Goal: Find specific page/section: Find specific page/section

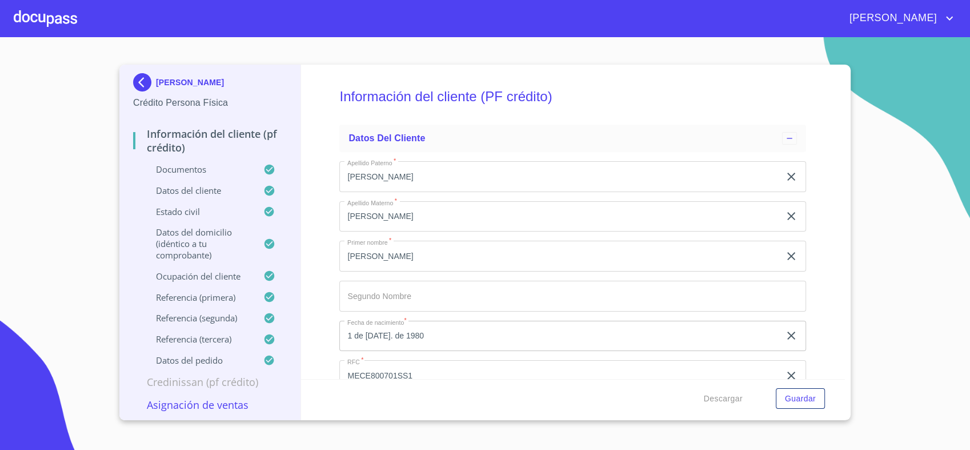
click at [60, 15] on div at bounding box center [45, 18] width 63 height 37
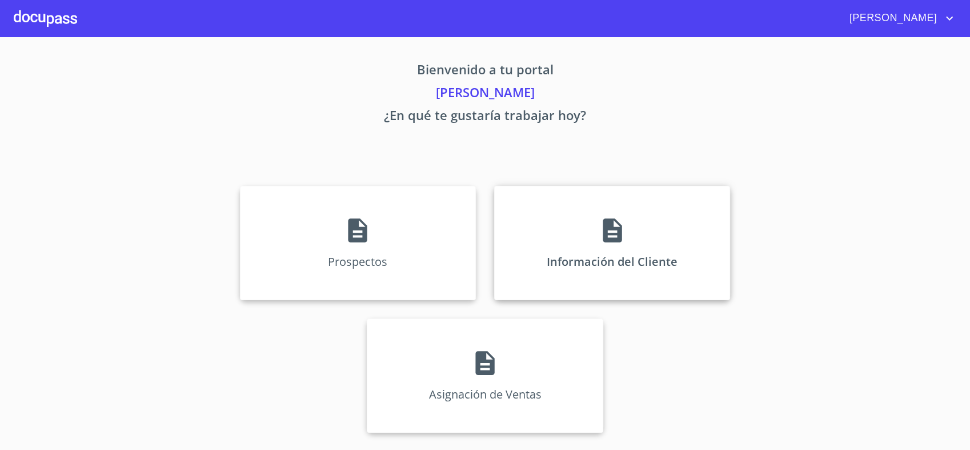
click at [614, 270] on div "Información del Cliente" at bounding box center [612, 243] width 236 height 114
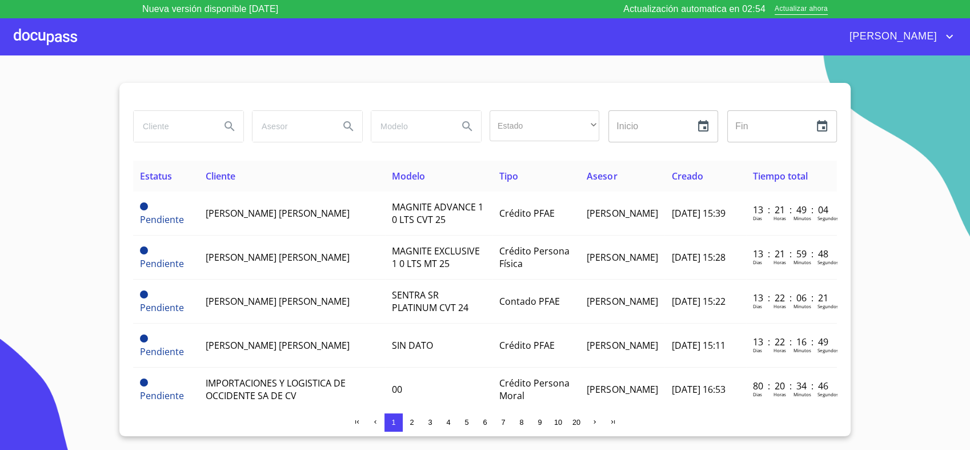
click at [178, 114] on input "search" at bounding box center [173, 126] width 78 height 31
type input "MOJARRAS"
click at [236, 123] on icon "Search" at bounding box center [230, 126] width 14 height 14
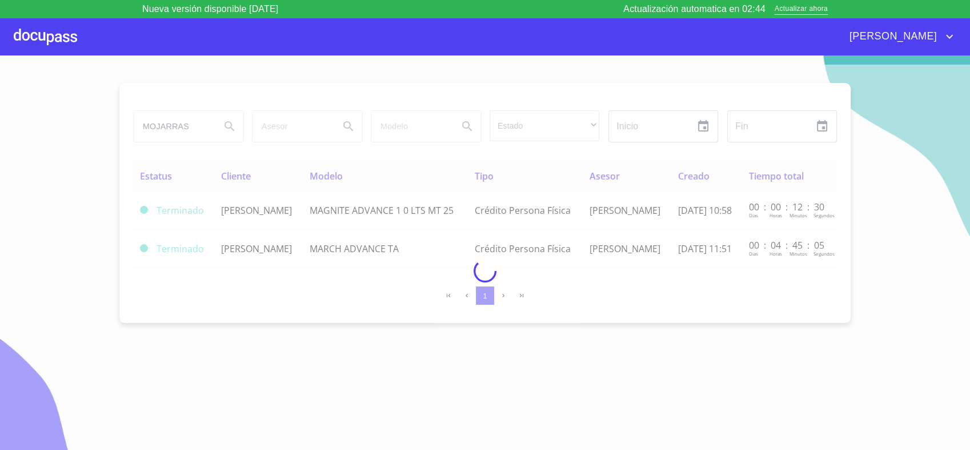
click at [403, 215] on div at bounding box center [485, 271] width 970 height 412
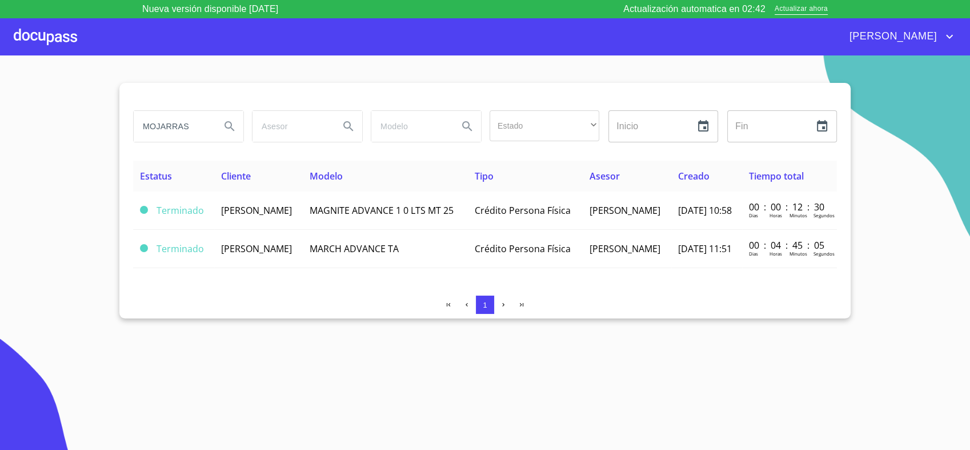
click at [403, 215] on td "MAGNITE ADVANCE 1 0 LTS MT 25" at bounding box center [385, 210] width 165 height 38
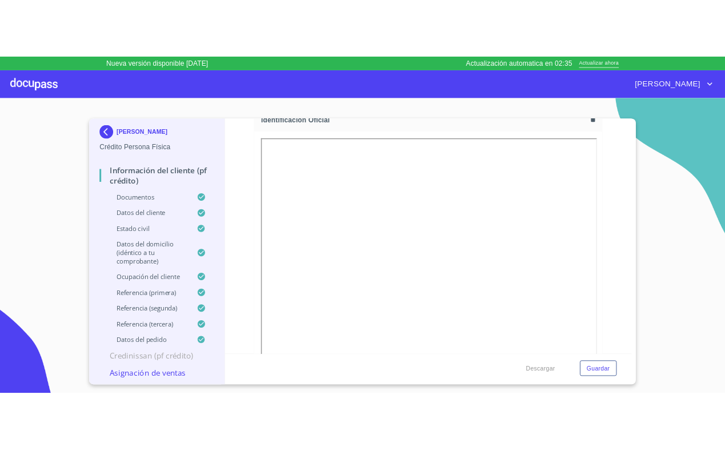
scroll to position [189, 0]
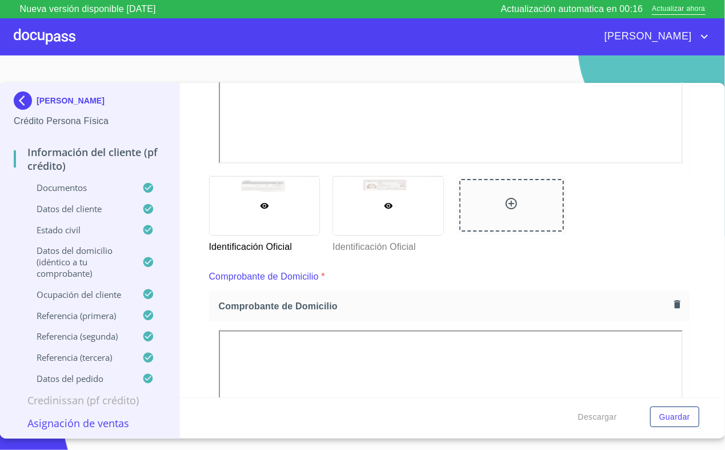
click at [425, 223] on div at bounding box center [388, 206] width 110 height 58
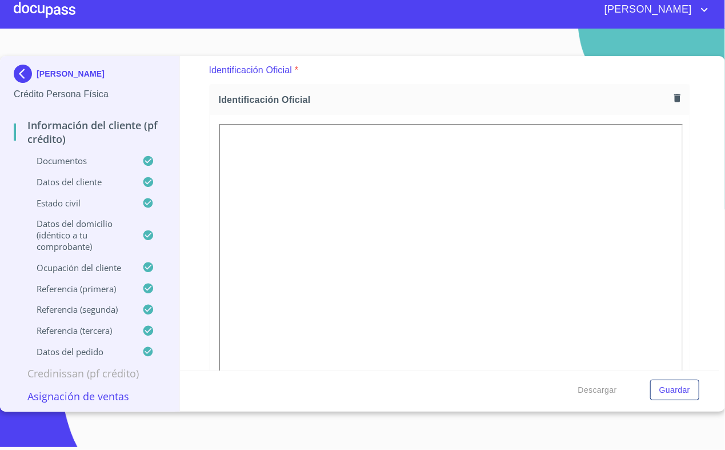
scroll to position [9, 0]
